Goal: Task Accomplishment & Management: Complete application form

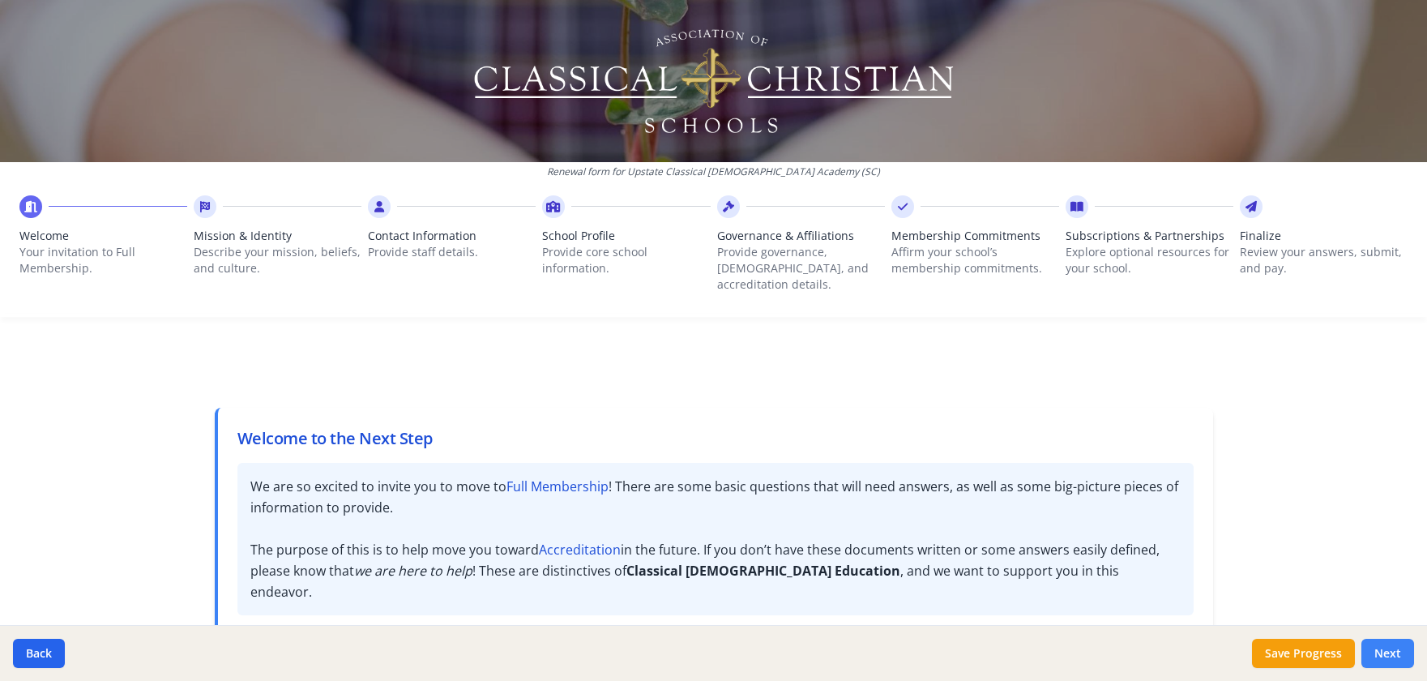
click at [1376, 661] on button "Next" at bounding box center [1387, 653] width 53 height 29
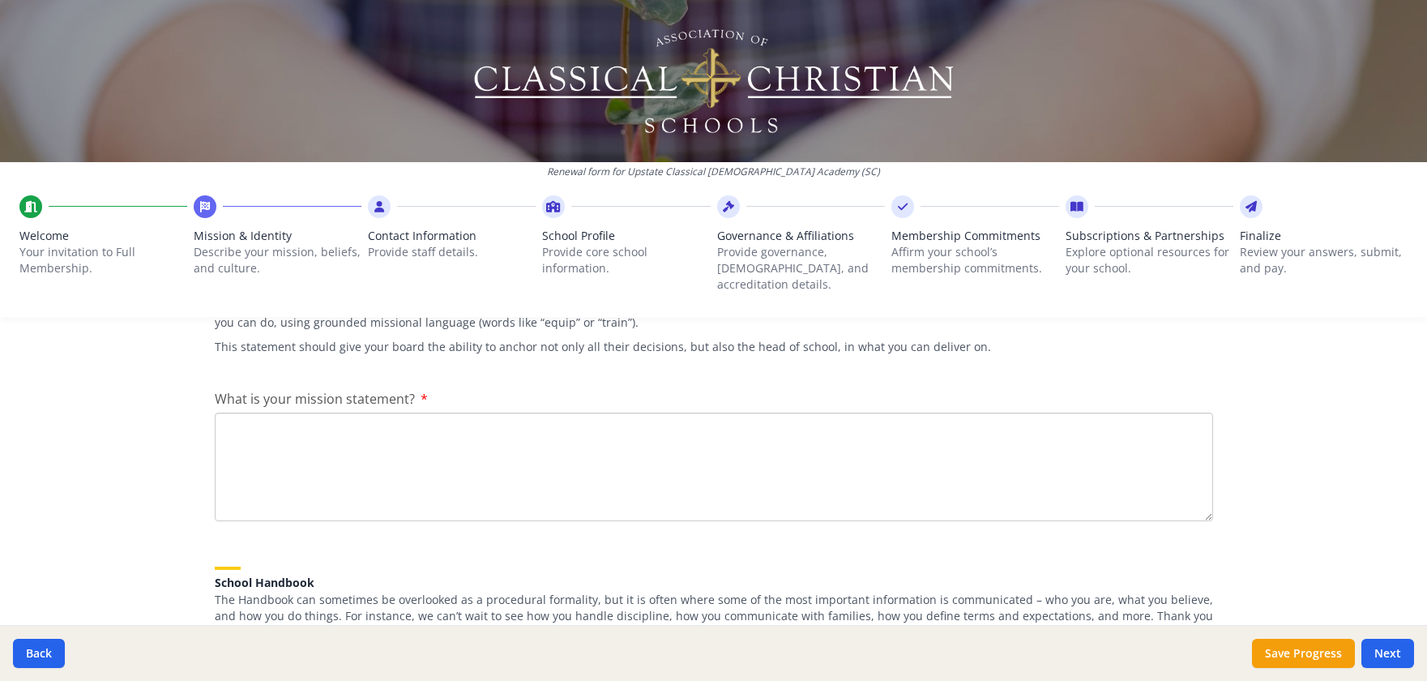
scroll to position [297, 0]
click at [641, 426] on textarea "What is your mission statement?" at bounding box center [714, 468] width 998 height 109
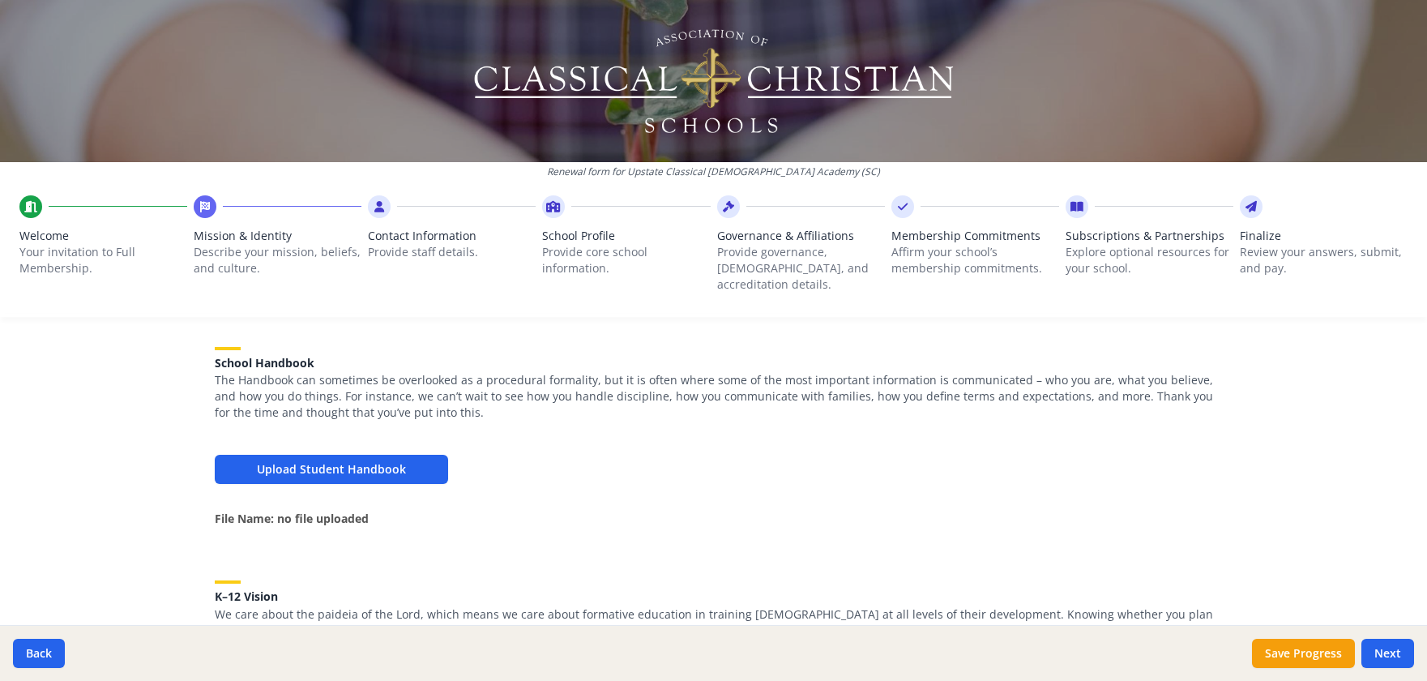
scroll to position [558, 0]
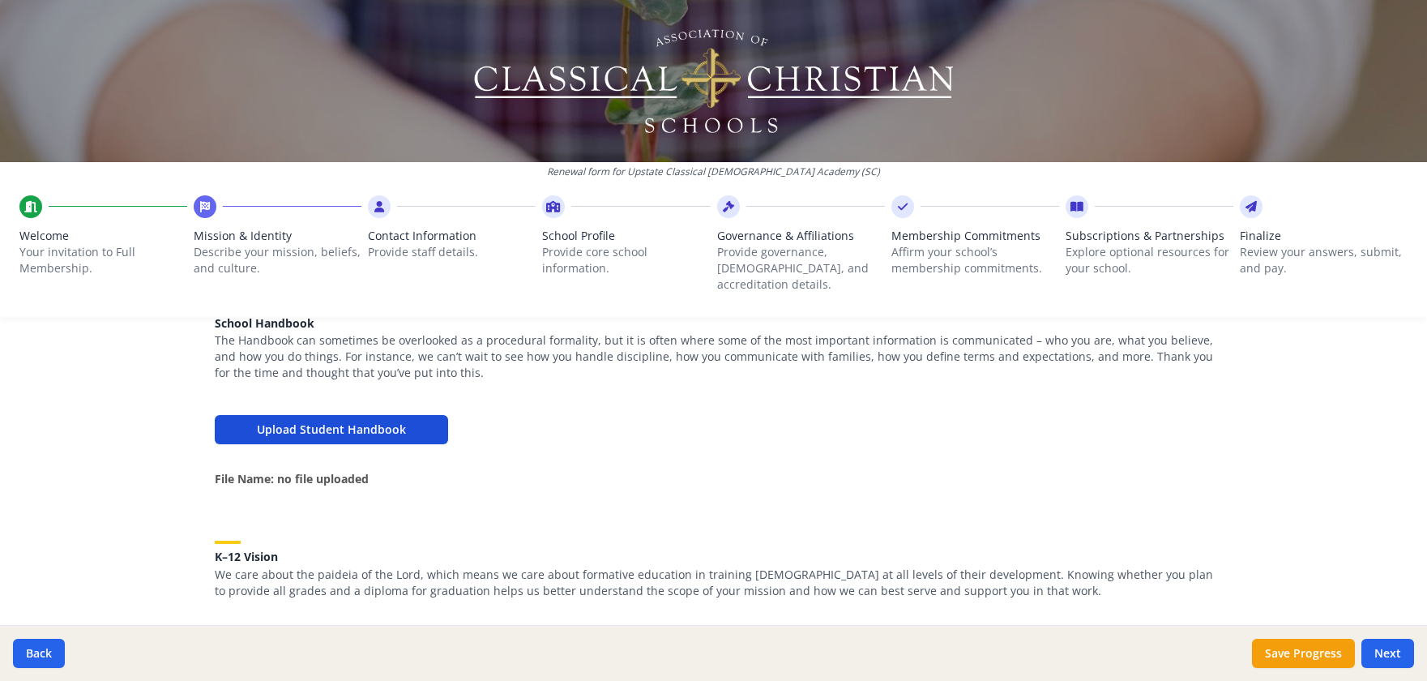
type textarea "Upstate Classical Christian Academy aspires to take a comprehensively Christian…"
click at [370, 415] on button "Upload Student Handbook" at bounding box center [331, 429] width 233 height 29
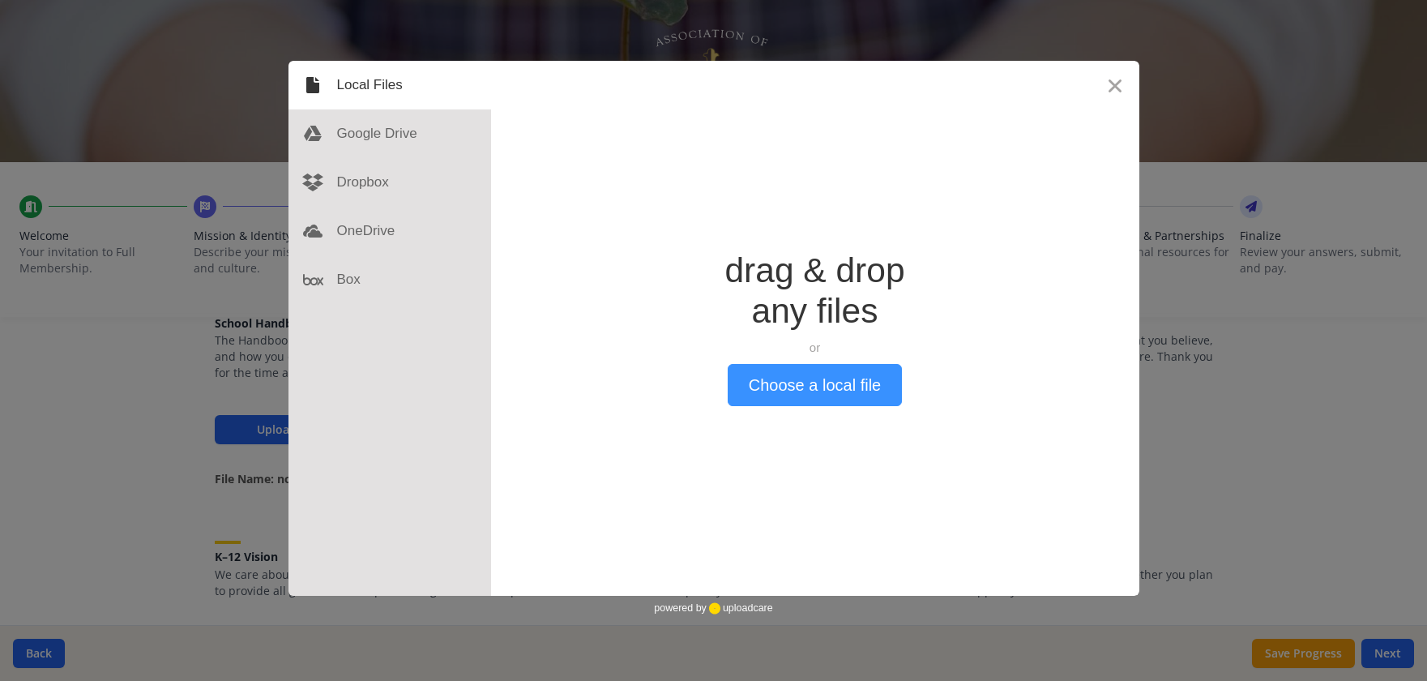
click at [778, 385] on button "Choose a local file" at bounding box center [815, 385] width 174 height 42
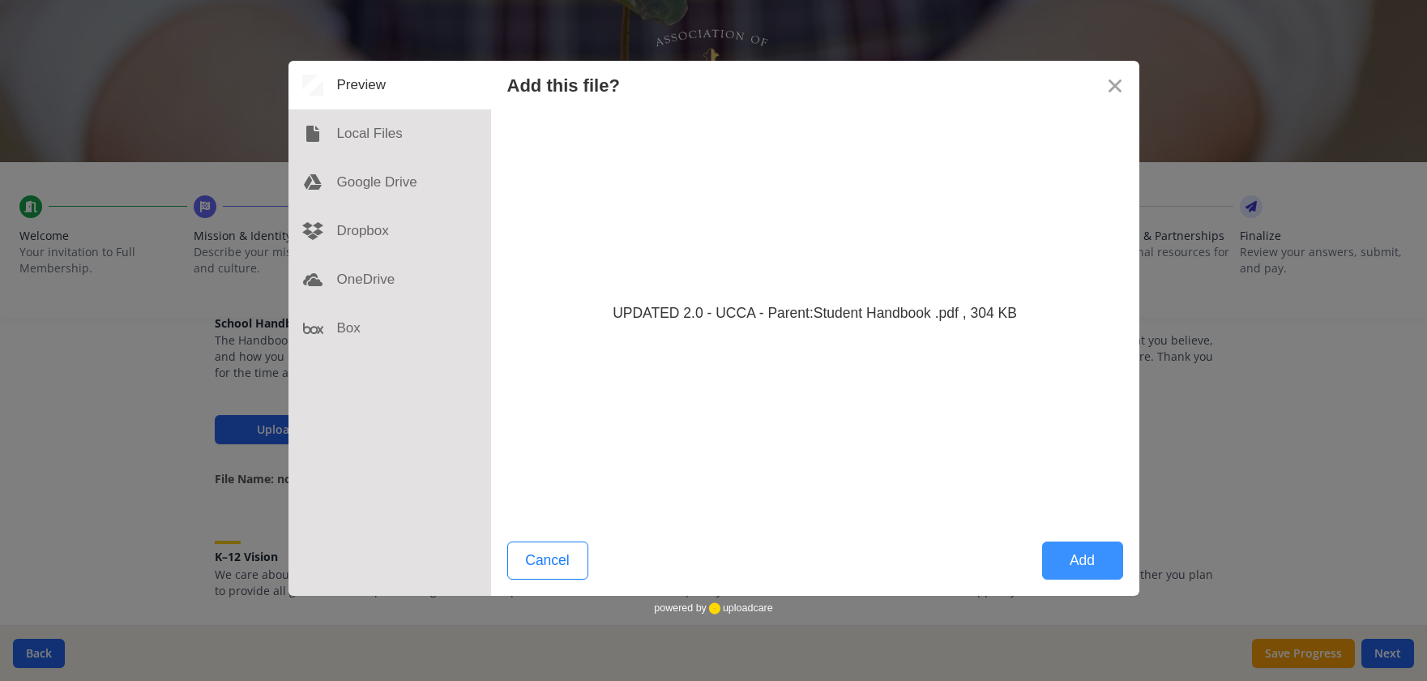
click at [1085, 565] on button "Add" at bounding box center [1082, 560] width 81 height 38
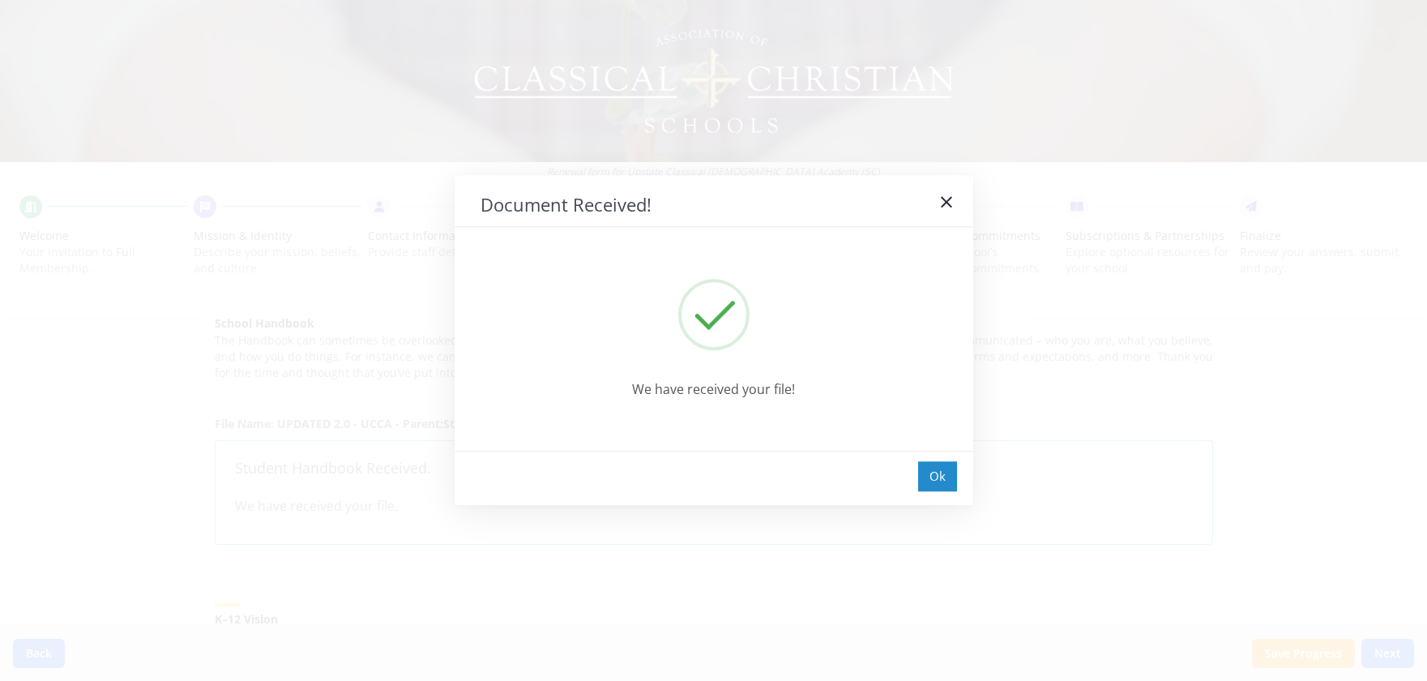
click at [934, 478] on div "Ok" at bounding box center [937, 476] width 39 height 30
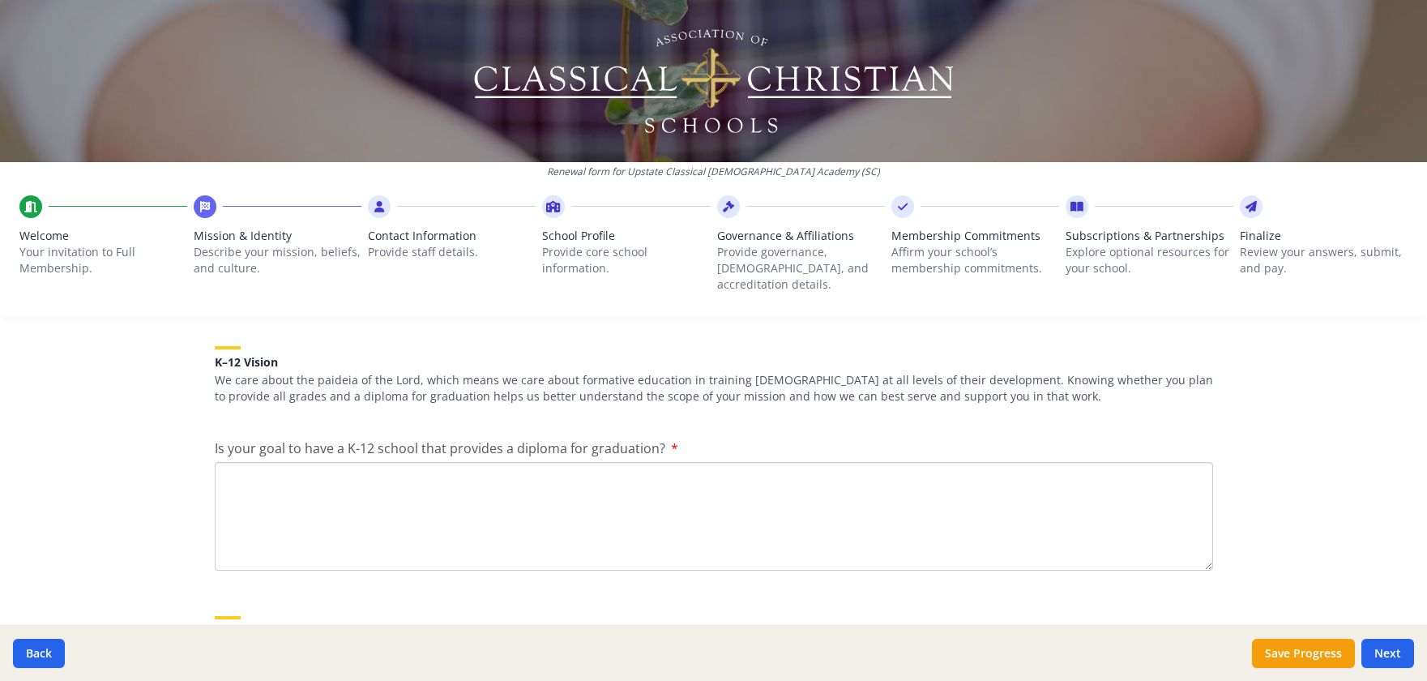
scroll to position [816, 0]
click at [713, 502] on textarea "Is your goal to have a K-12 school that provides a diploma for graduation?" at bounding box center [714, 514] width 998 height 109
type textarea "Yes"
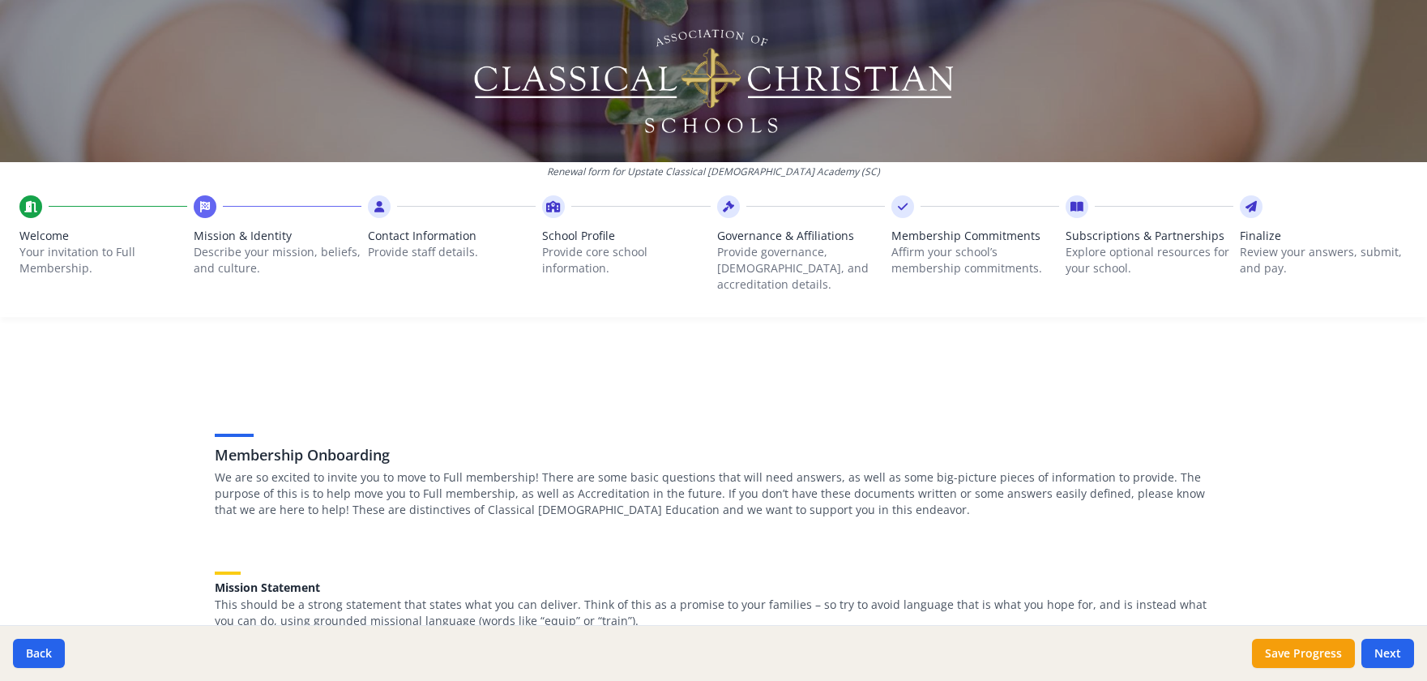
scroll to position [0, 0]
click at [1272, 656] on button "Save Progress" at bounding box center [1303, 653] width 103 height 29
